Goal: Check status: Check status

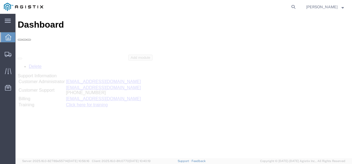
click at [294, 5] on agx-global-search at bounding box center [209, 7] width 177 height 14
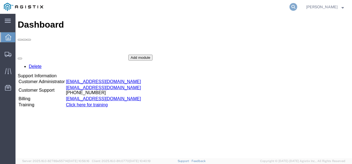
click at [297, 6] on icon at bounding box center [293, 7] width 8 height 8
paste input "56454536"
type input "56454536"
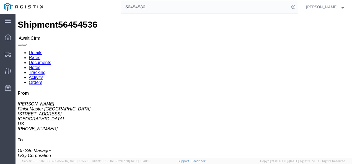
click div "Ship From FinishMaster [GEOGRAPHIC_DATA] ([PERSON_NAME]) 3370 [STREET_ADDRESS] …"
drag, startPoint x: 157, startPoint y: 87, endPoint x: 154, endPoint y: 85, distance: 4.0
click div "Ship From FinishMaster [GEOGRAPHIC_DATA] ([PERSON_NAME]) 3370 [STREET_ADDRESS] …"
click link "Rates"
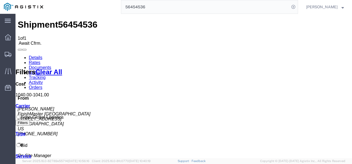
click at [37, 55] on link "Details" at bounding box center [36, 57] width 14 height 5
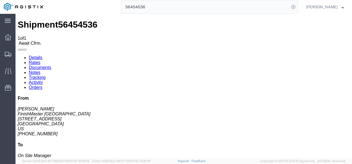
click h4 "Routing & Vehicle Information"
click div "Shipment Detail Ship From FinishMaster [GEOGRAPHIC_DATA] ([PERSON_NAME]) 3370 […"
click div "Ship From FinishMaster [GEOGRAPHIC_DATA] ([PERSON_NAME]) 3370 [STREET_ADDRESS] …"
click div "Leg 1 - Truckload Vehicle 1: Standard Dry Van (53 Feet) Number of trucks: 1"
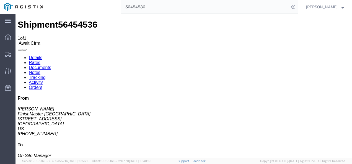
click div "Leg 1 - Truckload Vehicle 1: Standard Dry Van (53 Feet) Number of trucks: 1"
click div "Shipment Detail Ship From FinishMaster [GEOGRAPHIC_DATA] ([PERSON_NAME]) 3370 […"
